Goal: Entertainment & Leisure: Consume media (video, audio)

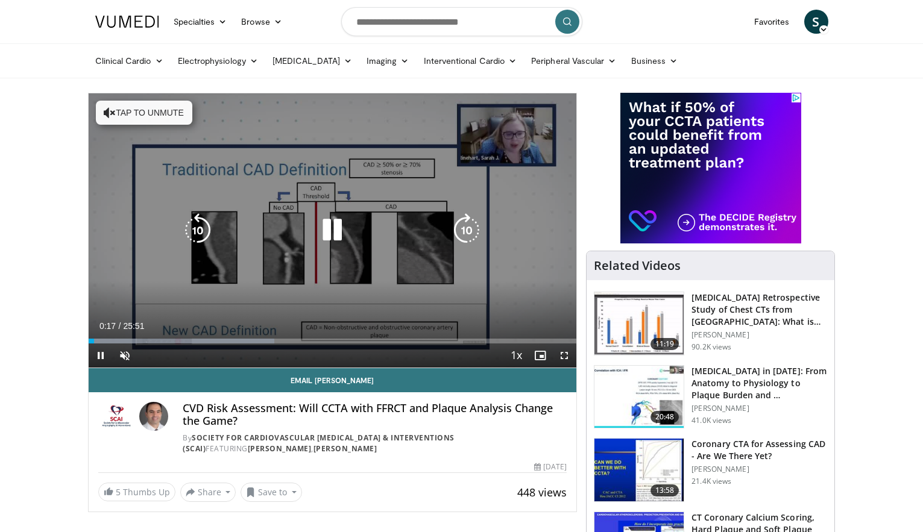
click at [154, 110] on button "Tap to unmute" at bounding box center [144, 113] width 96 height 24
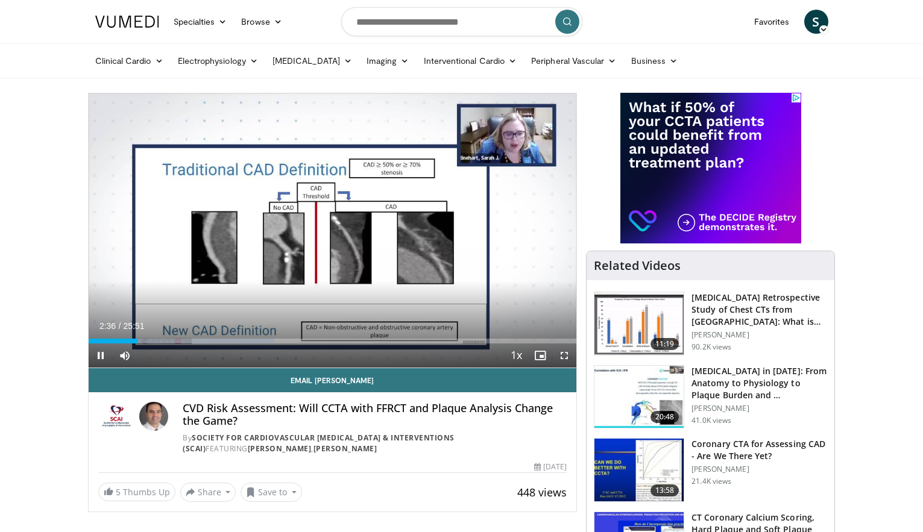
click at [565, 358] on span "Video Player" at bounding box center [564, 355] width 24 height 24
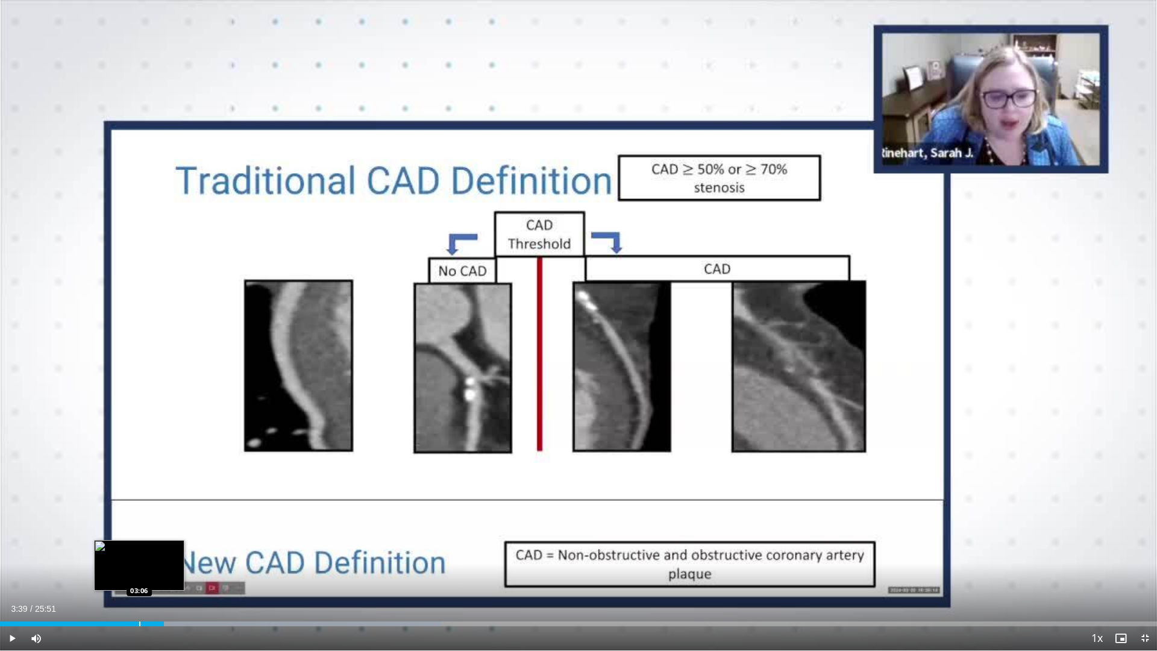
click at [139, 531] on div "Progress Bar" at bounding box center [139, 623] width 1 height 5
click at [15, 531] on span "Video Player" at bounding box center [12, 638] width 24 height 24
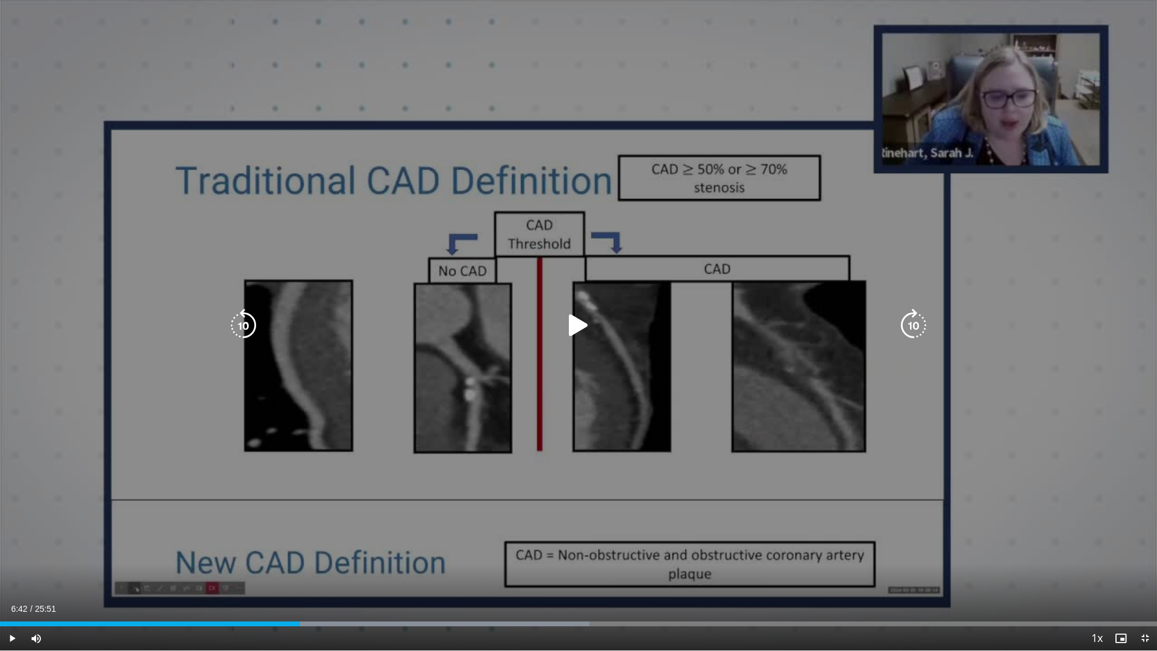
click at [573, 327] on icon "Video Player" at bounding box center [579, 326] width 34 height 34
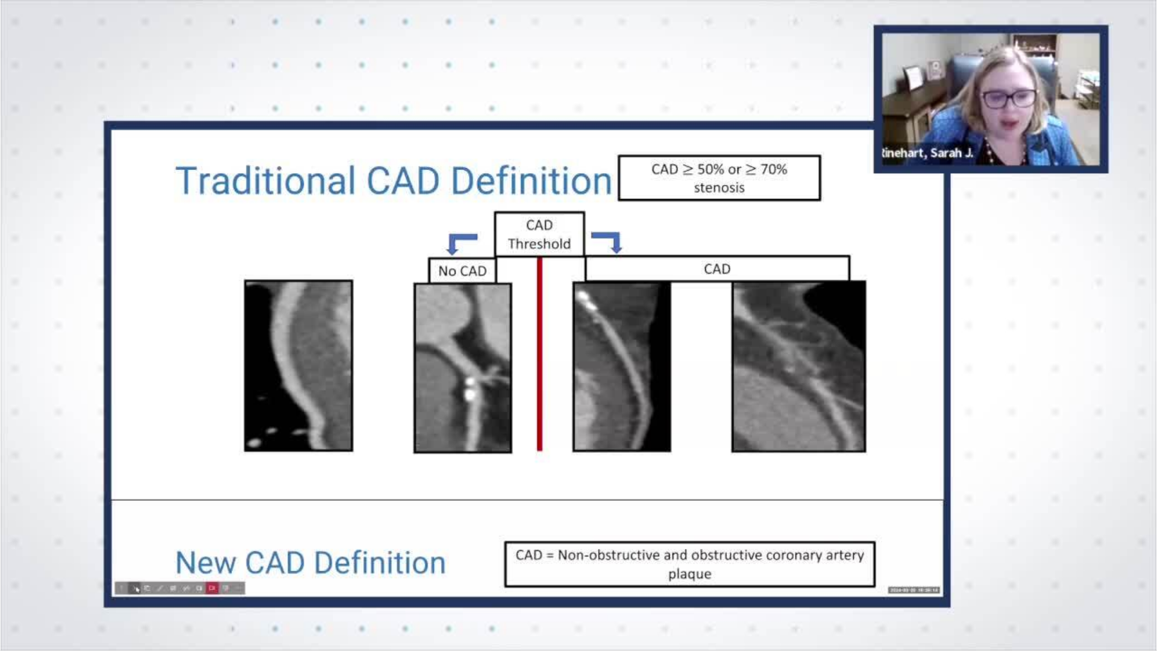
click at [714, 531] on div "10 seconds Tap to unmute" at bounding box center [578, 325] width 1157 height 650
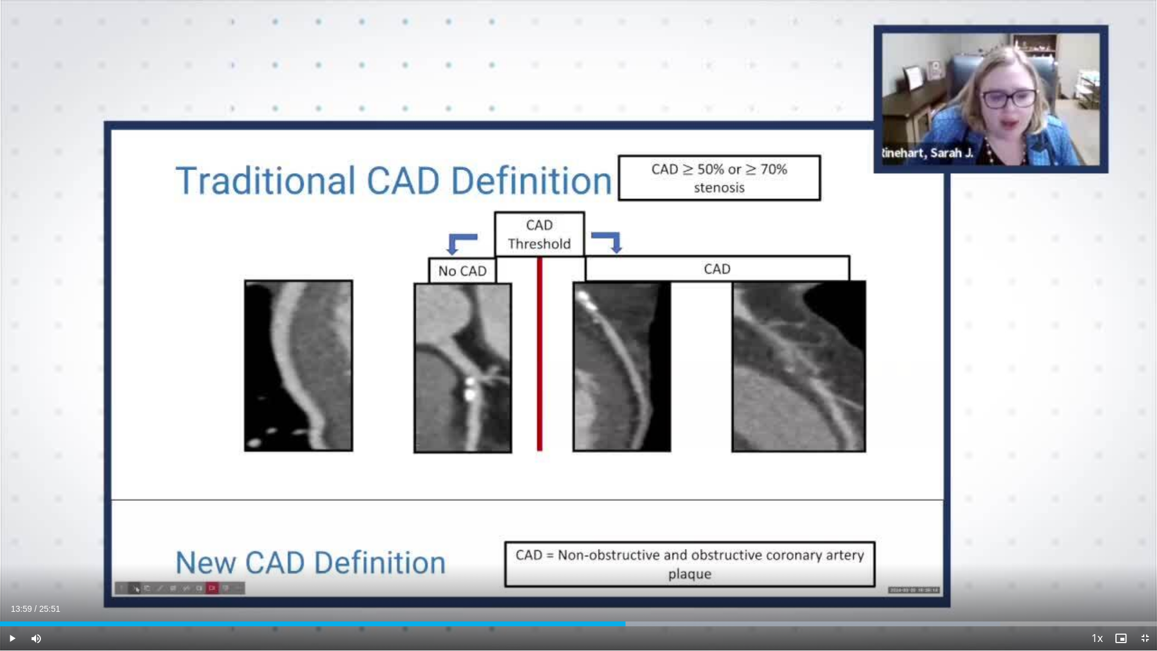
click at [714, 531] on div "Current Time 13:59 / Duration 25:51 Play Skip Backward Skip Forward Mute 0% Loa…" at bounding box center [578, 638] width 1157 height 24
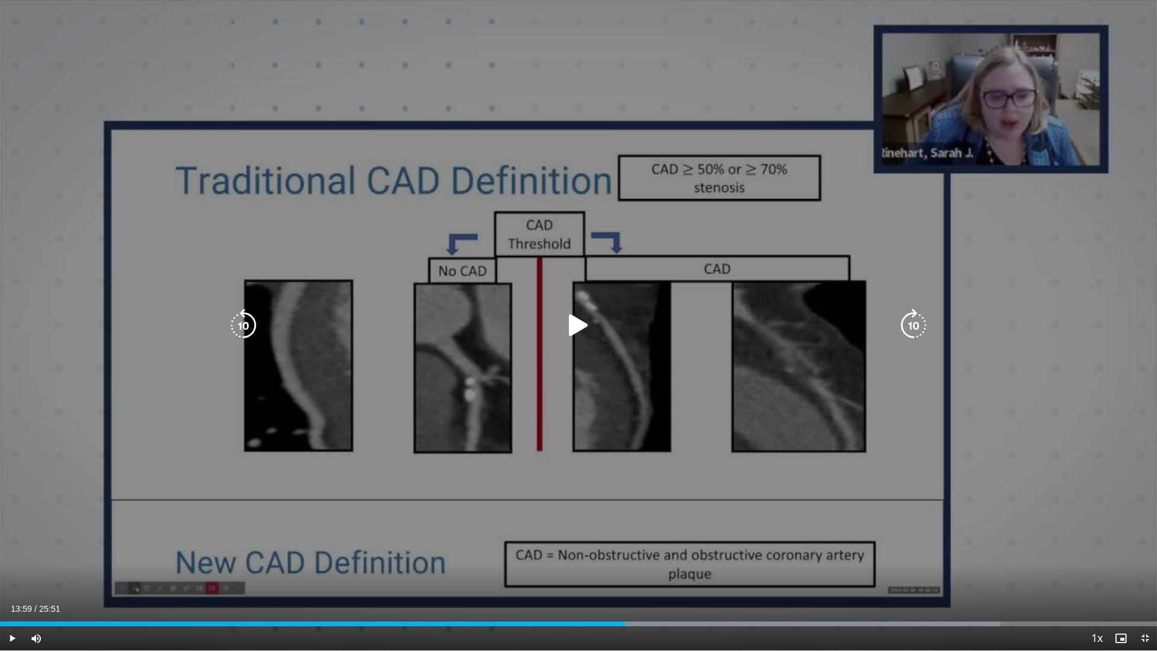
click at [550, 395] on div "10 seconds Tap to unmute" at bounding box center [578, 325] width 1157 height 650
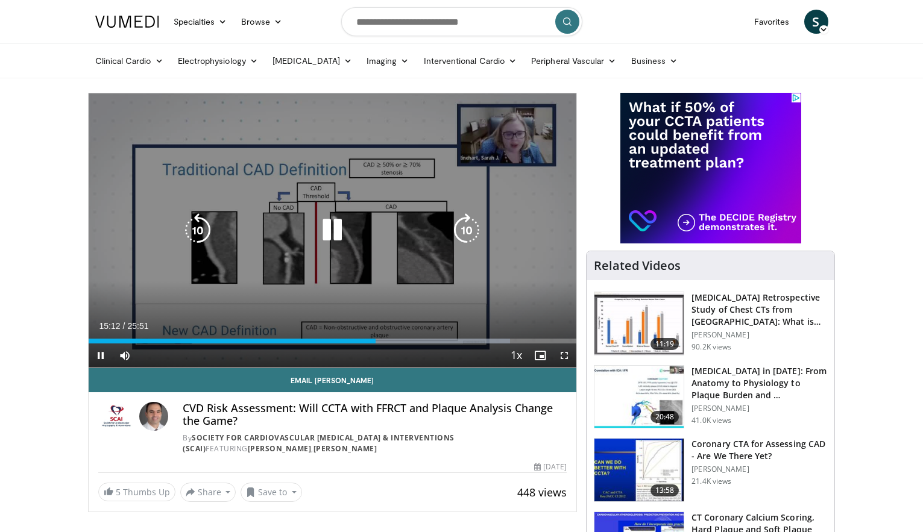
drag, startPoint x: 376, startPoint y: 345, endPoint x: 364, endPoint y: 343, distance: 12.2
click at [351, 344] on div "Current Time 15:12 / Duration 25:51 Pause Skip Backward Skip Forward Mute 0% Lo…" at bounding box center [333, 355] width 488 height 24
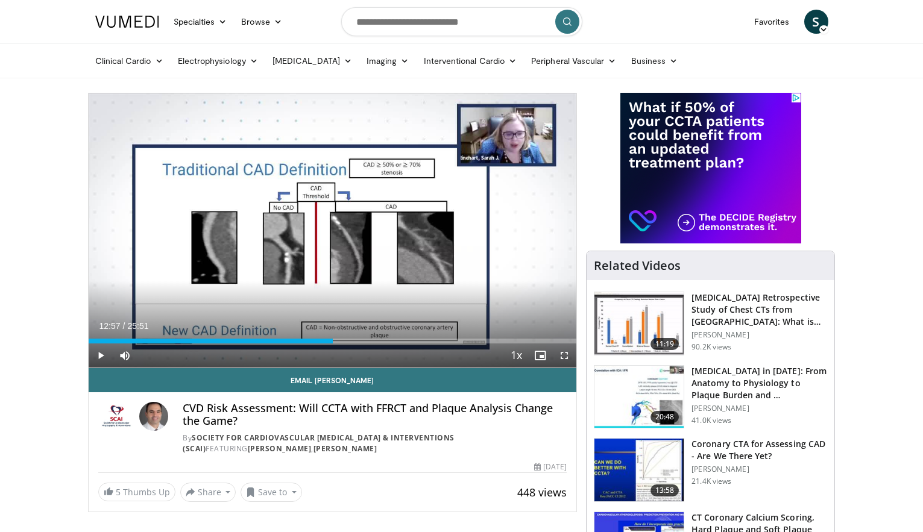
drag, startPoint x: 376, startPoint y: 340, endPoint x: 332, endPoint y: 344, distance: 44.1
click at [332, 344] on div "Current Time 12:57 / Duration 25:51 Play Skip Backward Skip Forward Mute 0% Loa…" at bounding box center [333, 355] width 488 height 24
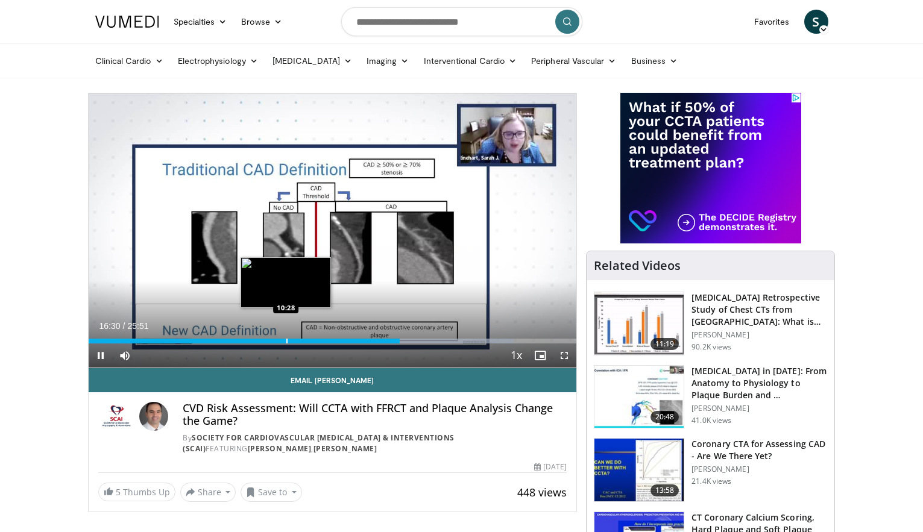
click at [287, 343] on div "Progress Bar" at bounding box center [286, 341] width 1 height 5
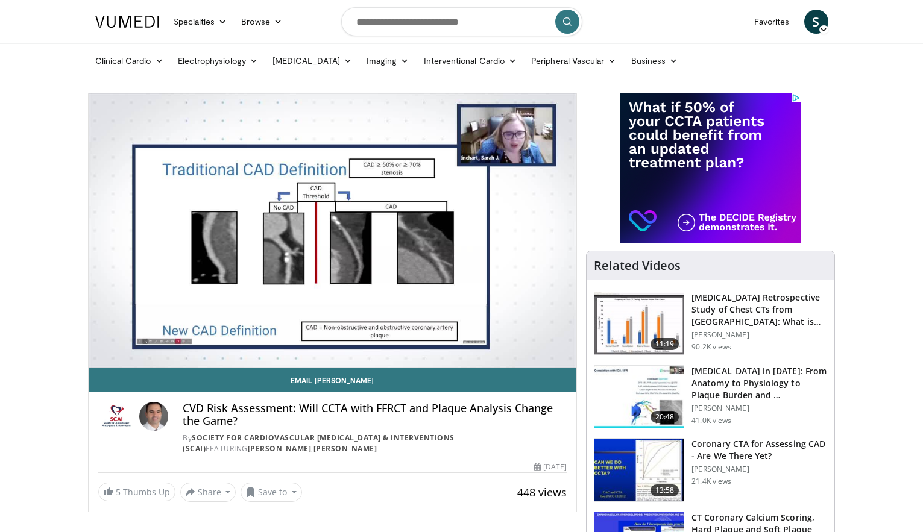
scroll to position [1, 0]
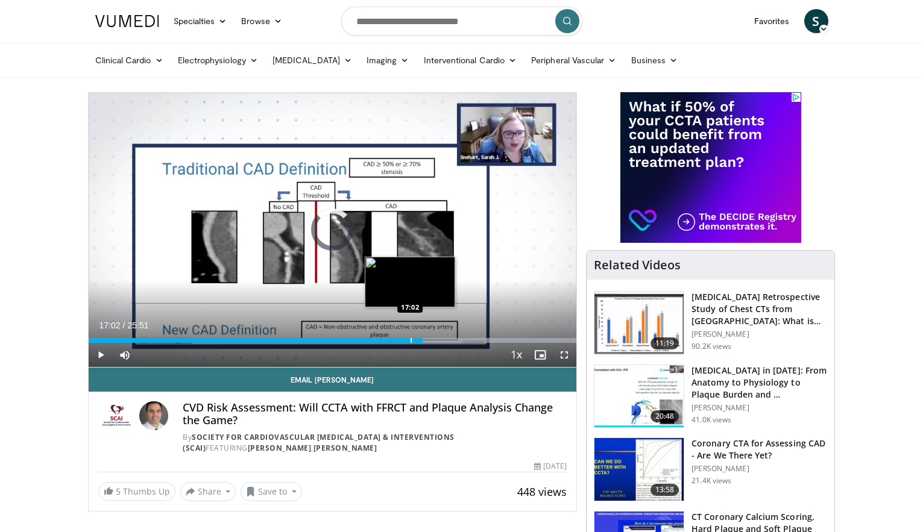
click at [410, 340] on div "Progress Bar" at bounding box center [410, 340] width 1 height 5
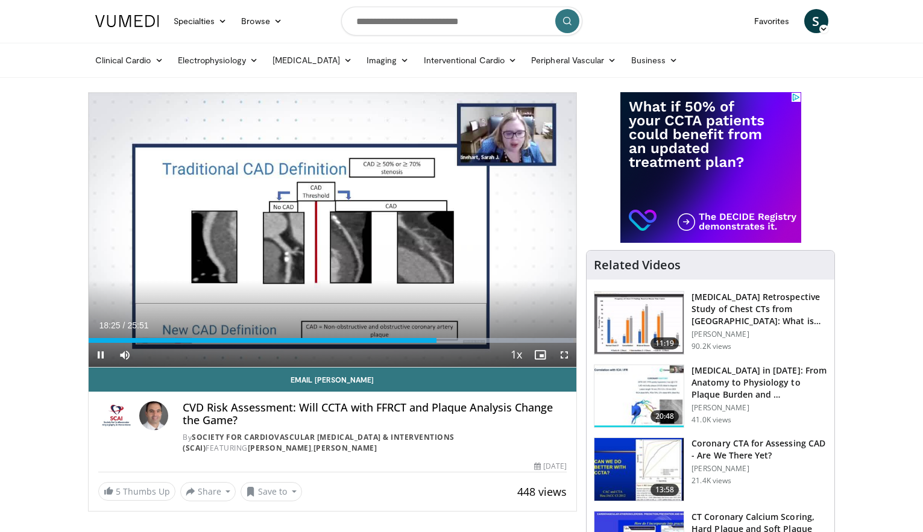
click at [565, 352] on span "Video Player" at bounding box center [564, 355] width 24 height 24
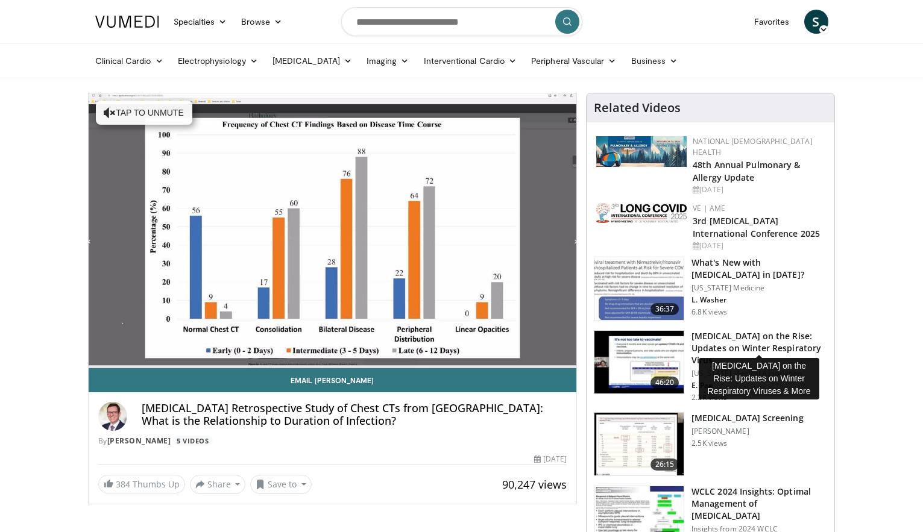
click at [744, 335] on h3 "[MEDICAL_DATA] on the Rise: Updates on Winter Respiratory Virus…" at bounding box center [759, 348] width 136 height 36
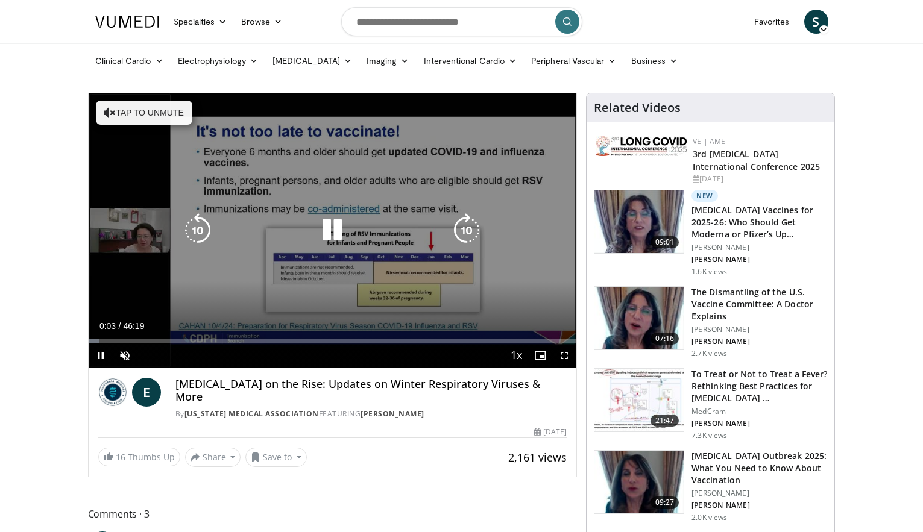
click at [137, 108] on button "Tap to unmute" at bounding box center [144, 113] width 96 height 24
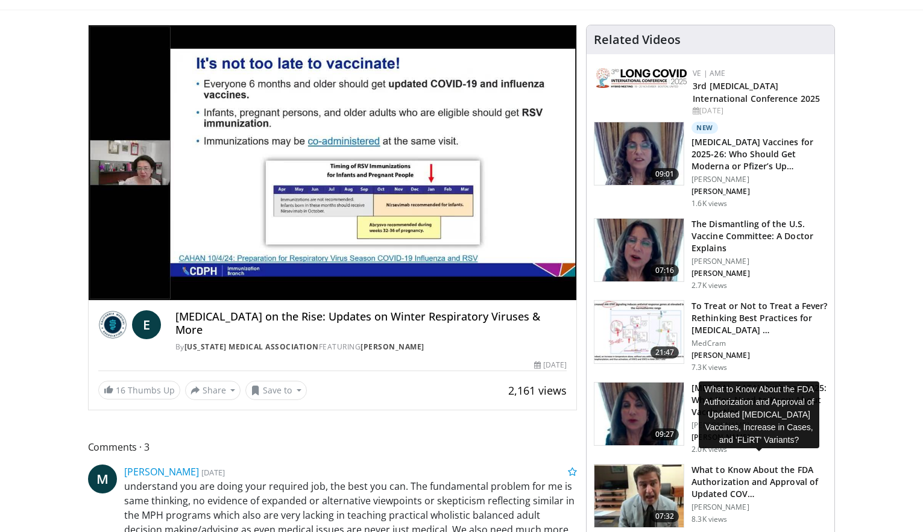
scroll to position [67, 0]
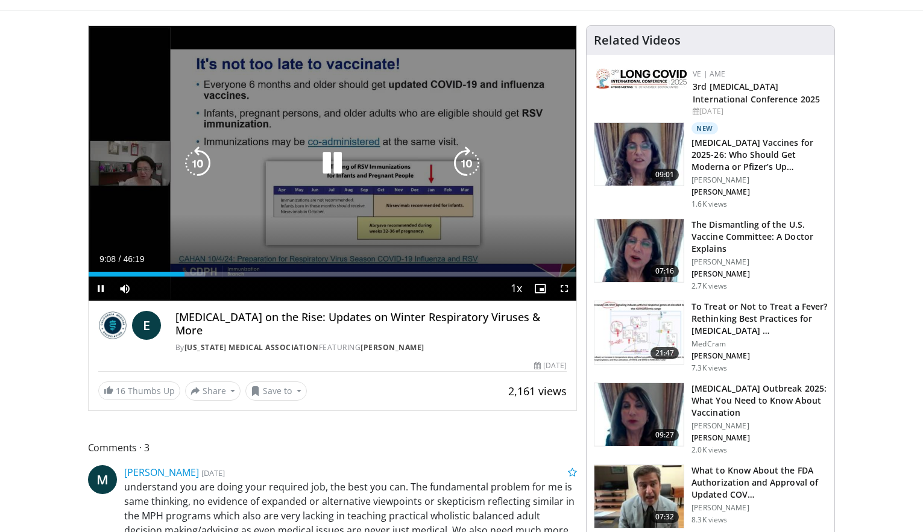
click at [337, 161] on icon "Video Player" at bounding box center [332, 163] width 34 height 34
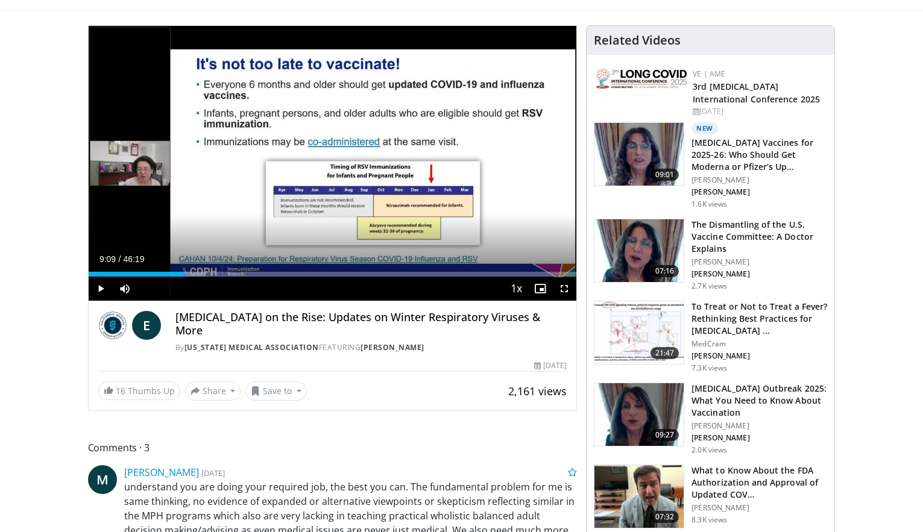
click at [633, 149] on img at bounding box center [638, 154] width 89 height 63
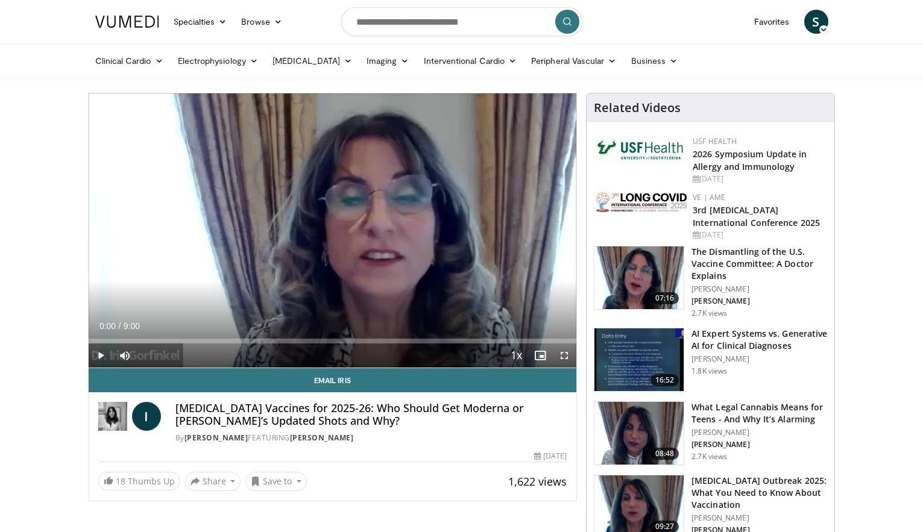
click at [104, 355] on span "Video Player" at bounding box center [101, 355] width 24 height 24
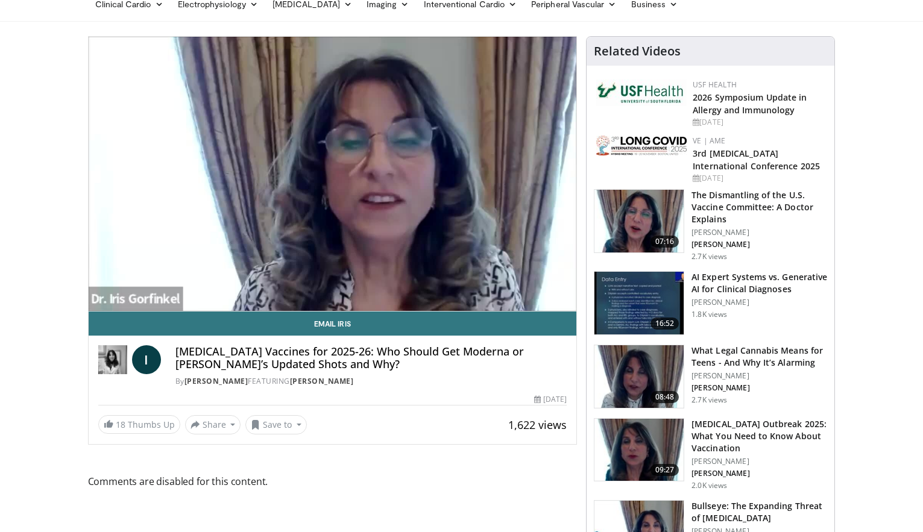
scroll to position [60, 0]
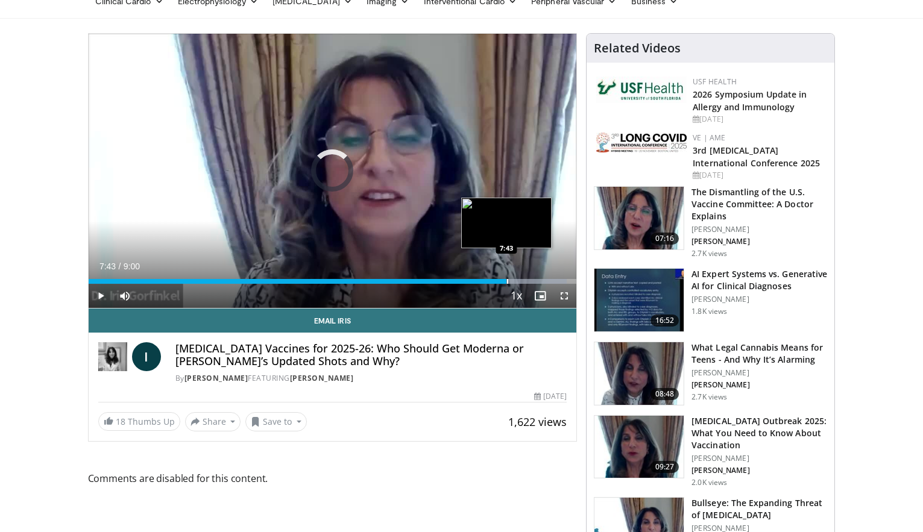
click at [507, 282] on div "Progress Bar" at bounding box center [507, 281] width 1 height 5
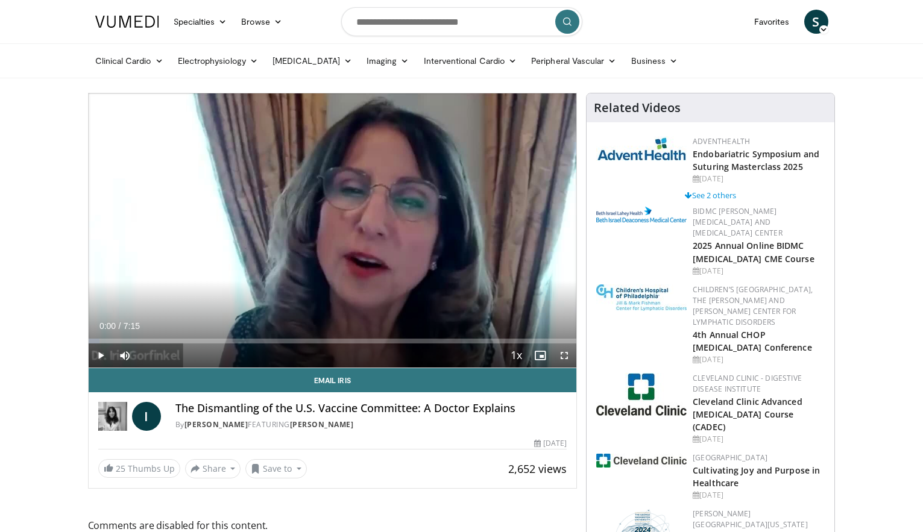
click at [101, 357] on span "Video Player" at bounding box center [101, 355] width 24 height 24
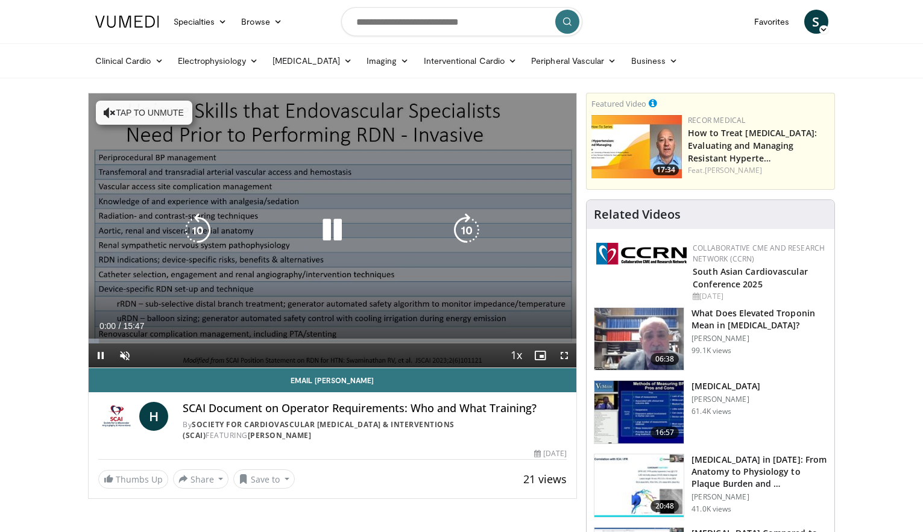
click at [133, 117] on button "Tap to unmute" at bounding box center [144, 113] width 96 height 24
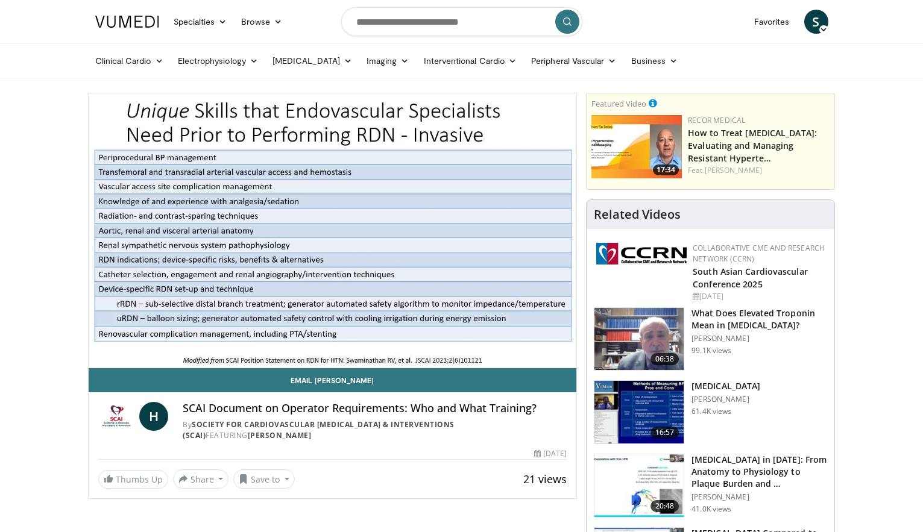
scroll to position [4, 0]
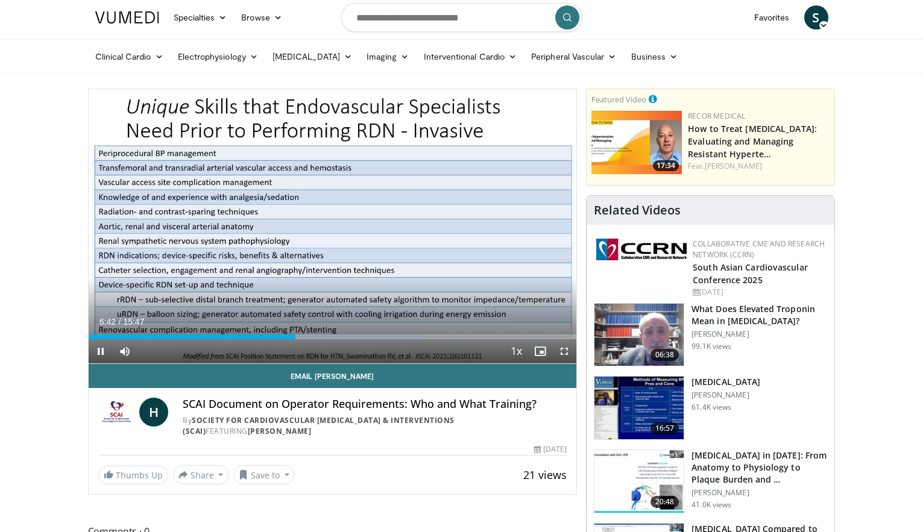
click at [99, 351] on span "Video Player" at bounding box center [101, 351] width 24 height 24
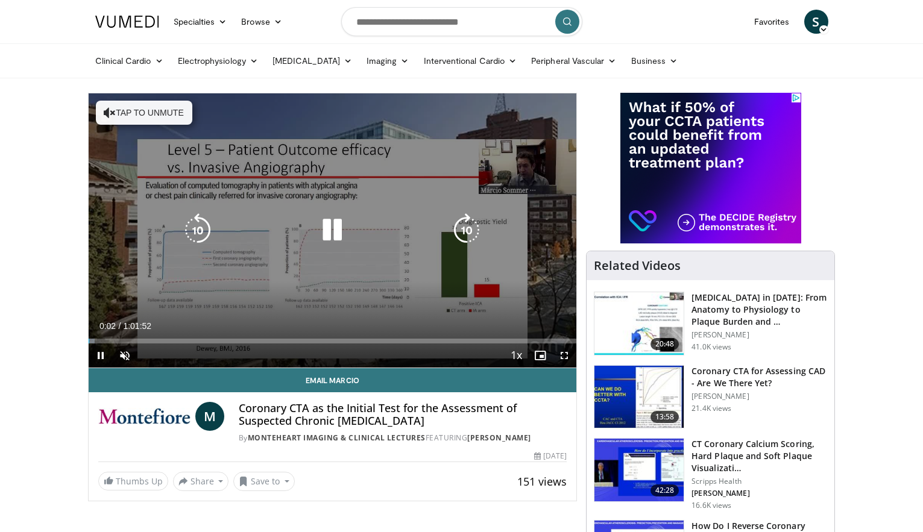
click at [128, 111] on button "Tap to unmute" at bounding box center [144, 113] width 96 height 24
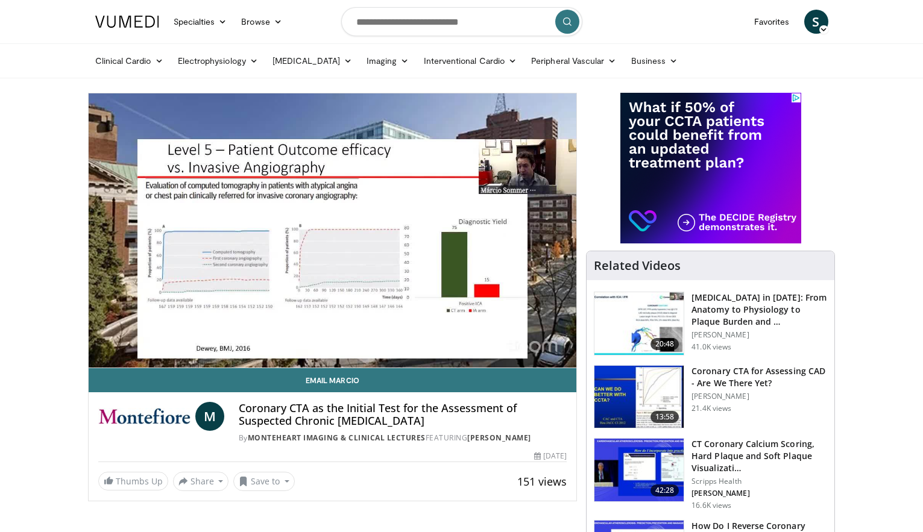
scroll to position [1, 0]
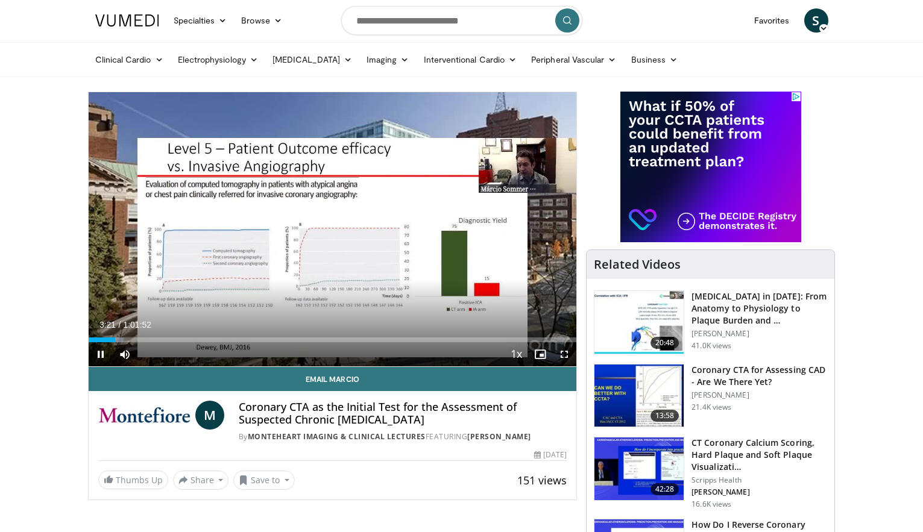
click at [562, 357] on span "Video Player" at bounding box center [564, 354] width 24 height 24
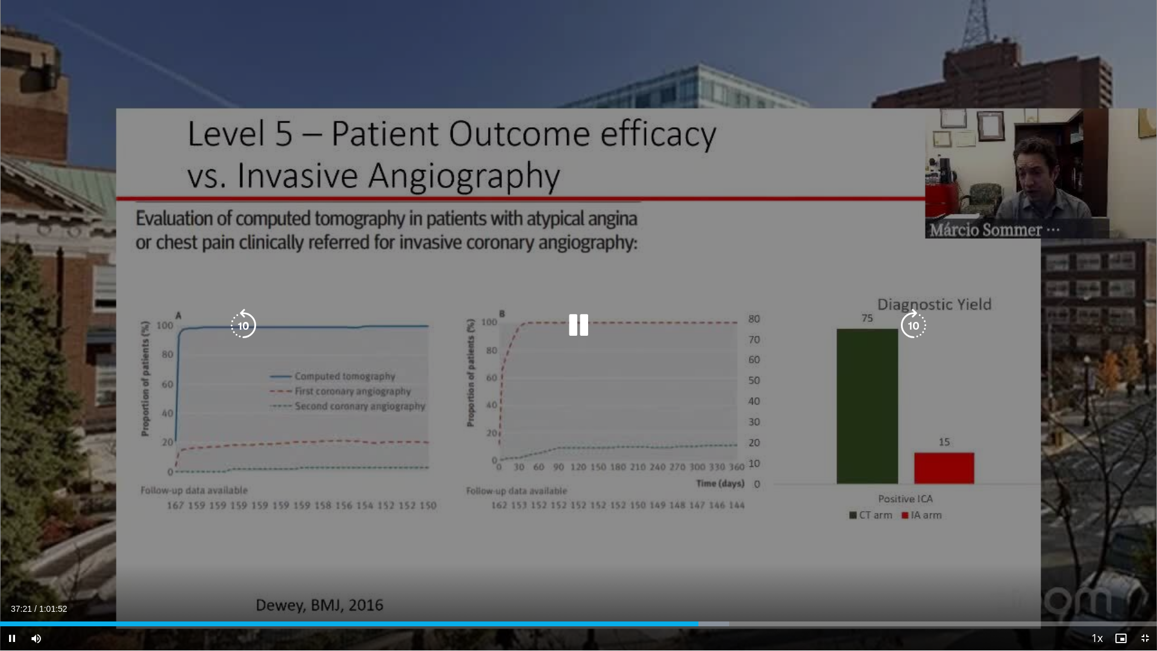
drag, startPoint x: 883, startPoint y: 265, endPoint x: 850, endPoint y: 279, distance: 35.4
click at [874, 268] on div "10 seconds Tap to unmute" at bounding box center [578, 325] width 1157 height 650
